Goal: Transaction & Acquisition: Purchase product/service

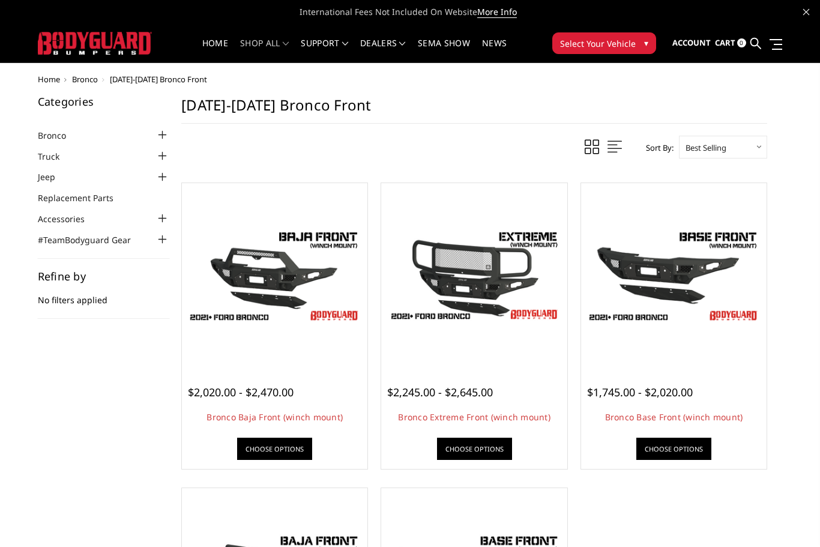
click at [701, 291] on img at bounding box center [673, 275] width 179 height 119
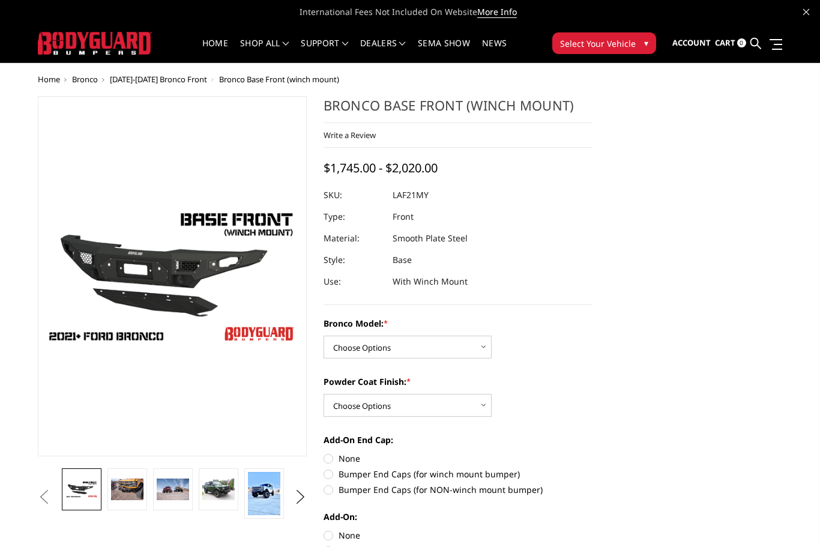
click at [125, 493] on img at bounding box center [127, 489] width 32 height 22
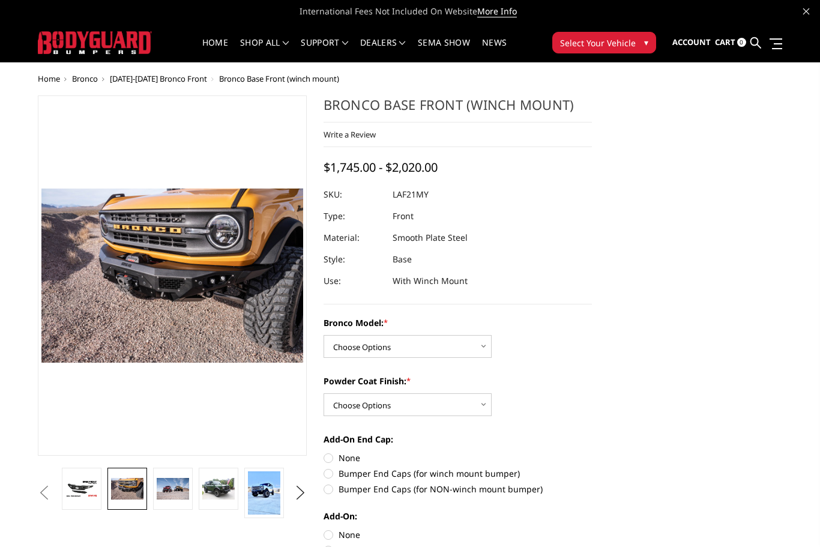
scroll to position [34, 0]
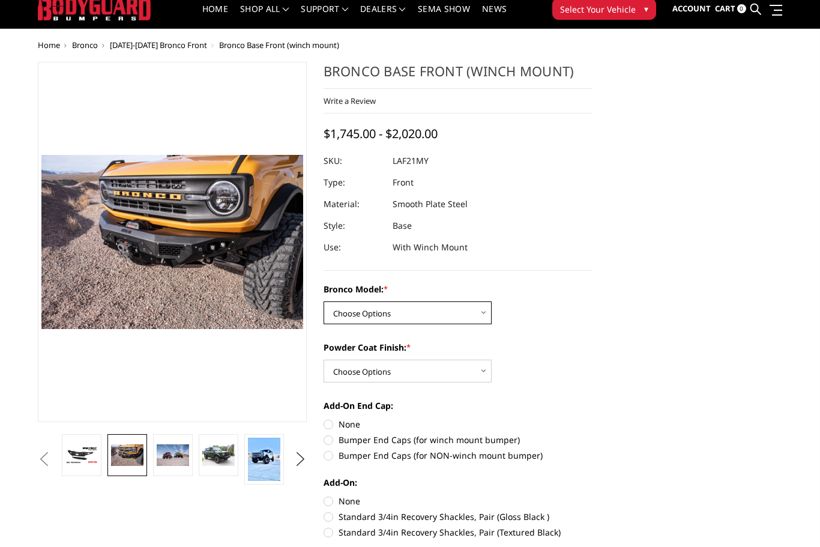
click at [477, 315] on select "Choose Options Base/Badlands/Wildtrak/etc. Raptor" at bounding box center [408, 313] width 168 height 23
select select "4008"
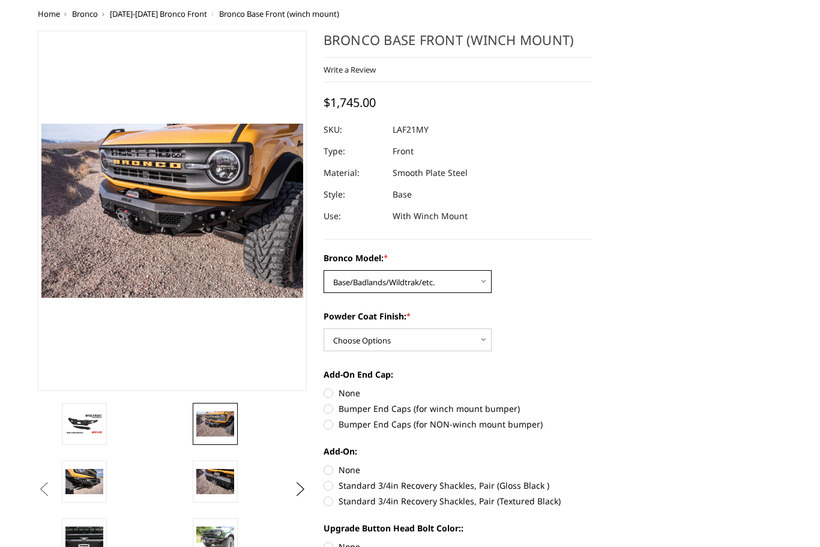
scroll to position [78, 0]
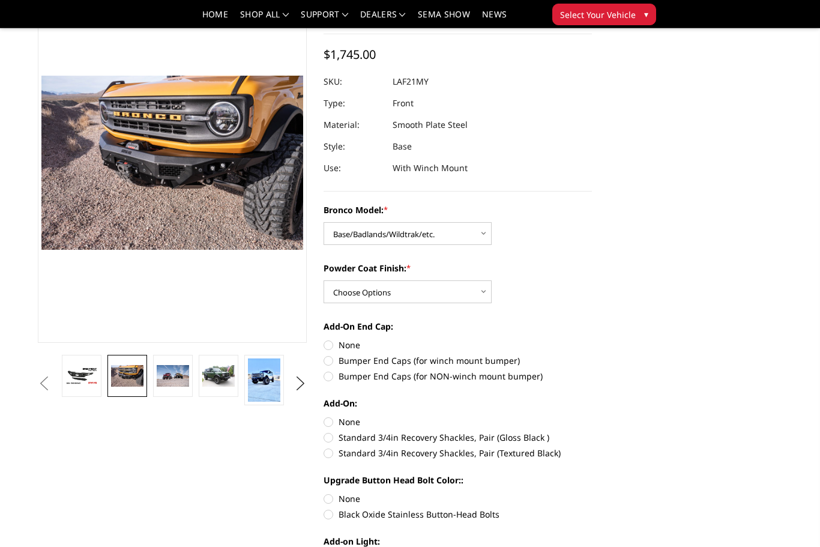
click at [260, 395] on img at bounding box center [264, 379] width 32 height 43
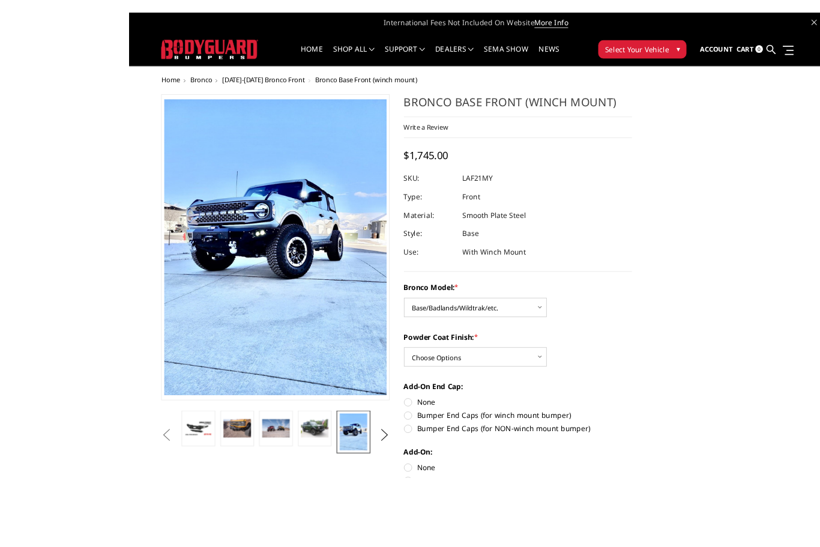
scroll to position [16, 0]
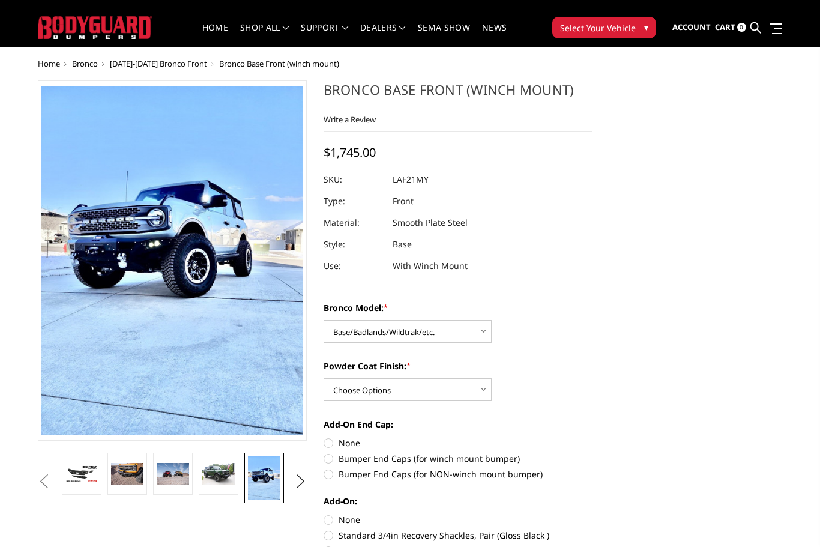
click at [180, 472] on img at bounding box center [173, 474] width 32 height 22
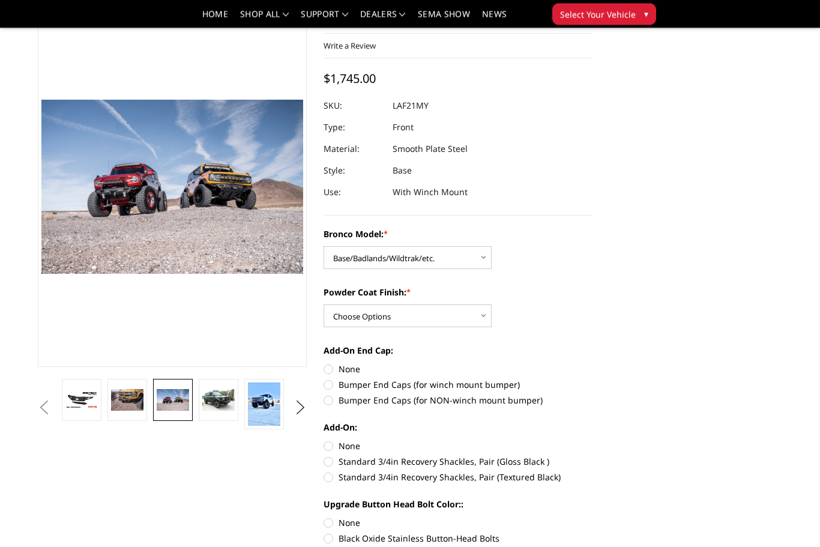
scroll to position [54, 0]
click at [337, 387] on label "Bumper End Caps (for winch mount bumper)" at bounding box center [458, 384] width 269 height 13
click at [592, 363] on input "Bumper End Caps (for winch mount bumper)" at bounding box center [592, 363] width 1 height 1
radio input "true"
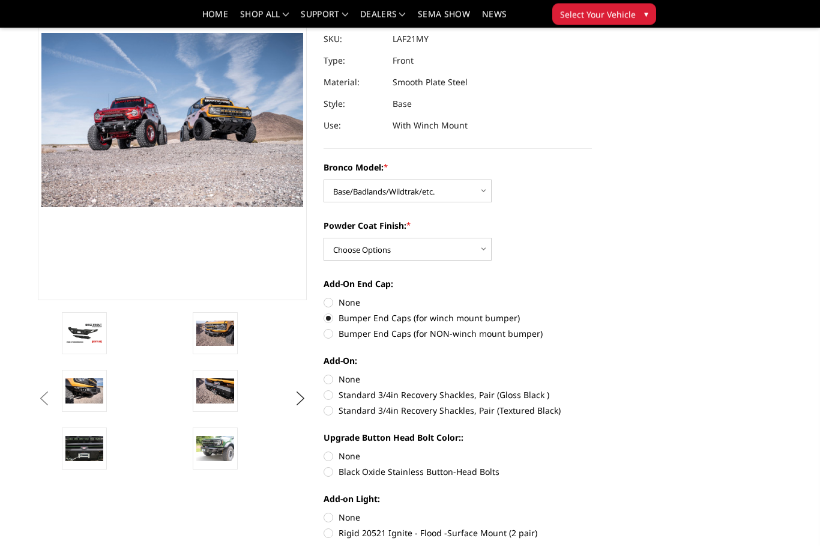
scroll to position [121, 0]
click at [331, 417] on label "Standard 3/4in Recovery Shackles, Pair (Textured Black)" at bounding box center [458, 410] width 269 height 13
click at [592, 389] on input "Standard 3/4in Recovery Shackles, Pair (Textured Black)" at bounding box center [592, 388] width 1 height 1
radio input "true"
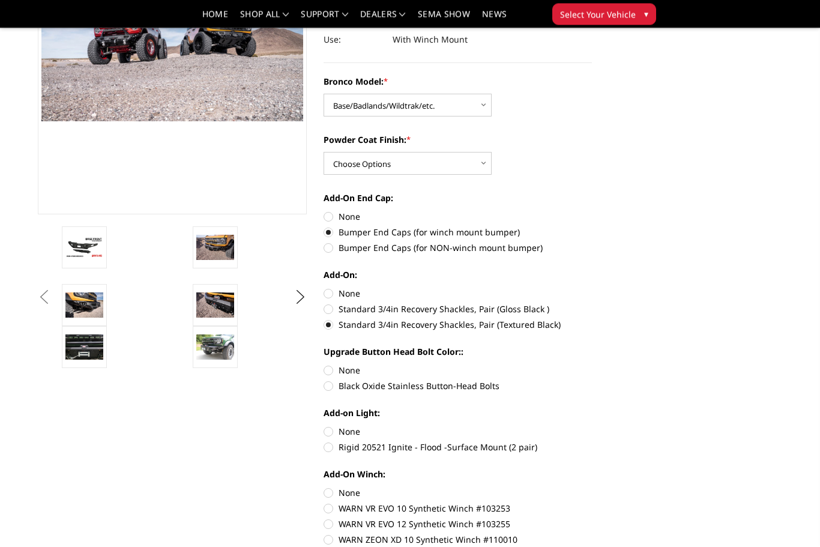
scroll to position [206, 0]
click at [334, 451] on label "Rigid 20521 Ignite - Flood -Surface Mount (2 pair)" at bounding box center [458, 447] width 269 height 13
click at [592, 426] on input "Rigid 20521 Ignite - Flood -Surface Mount (2 pair)" at bounding box center [592, 425] width 1 height 1
radio input "true"
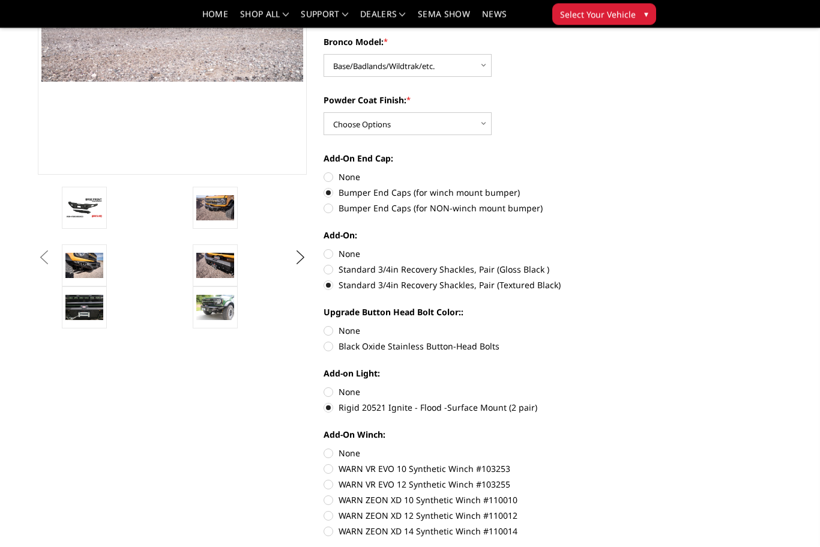
scroll to position [246, 0]
click at [331, 504] on label "WARN ZEON XD 10 Synthetic Winch #110010" at bounding box center [458, 499] width 269 height 13
click at [592, 478] on input "WARN ZEON XD 10 Synthetic Winch #110010" at bounding box center [592, 478] width 1 height 1
radio input "true"
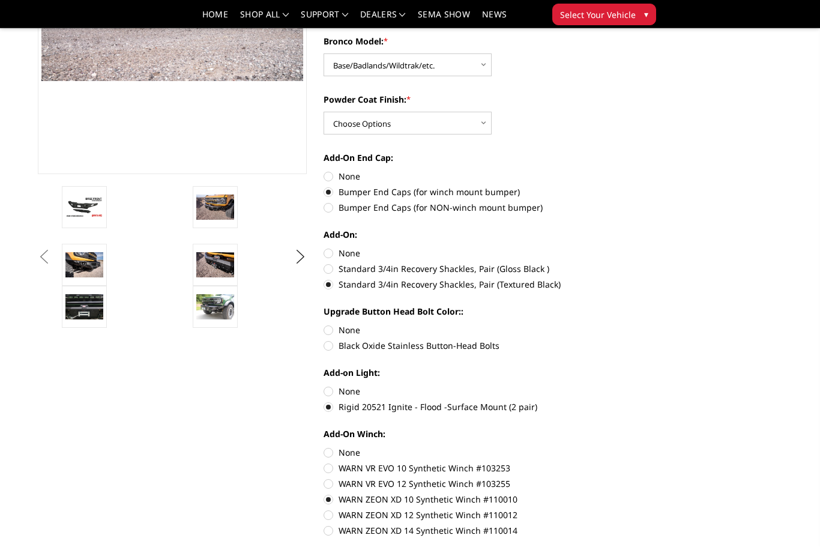
click at [327, 519] on label "WARN ZEON XD 12 Synthetic Winch #110012" at bounding box center [458, 514] width 269 height 13
click at [592, 493] on input "WARN ZEON XD 12 Synthetic Winch #110012" at bounding box center [592, 493] width 1 height 1
radio input "true"
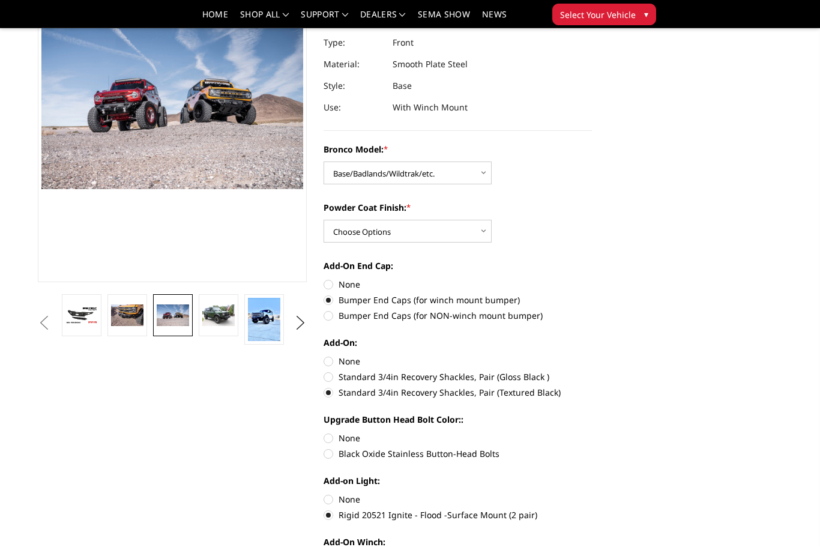
scroll to position [0, 0]
